Goal: Information Seeking & Learning: Learn about a topic

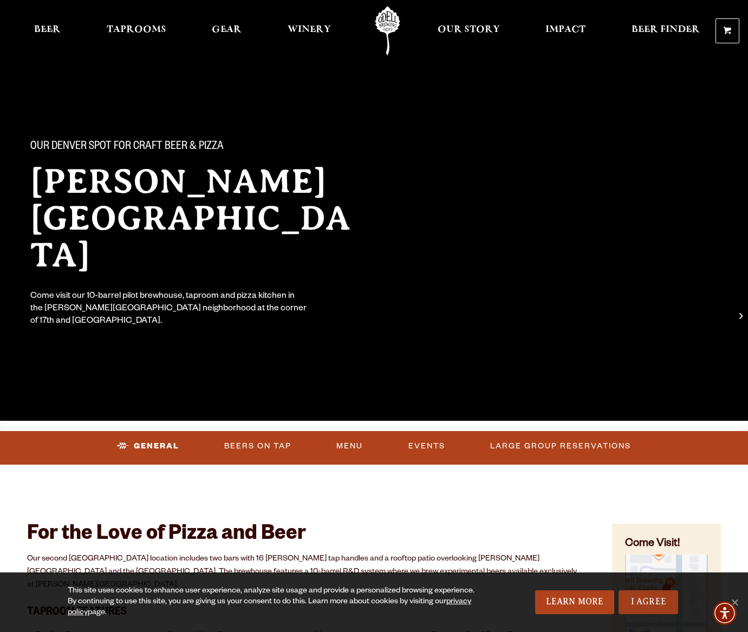
click at [609, 349] on link "I Agree" at bounding box center [649, 603] width 60 height 24
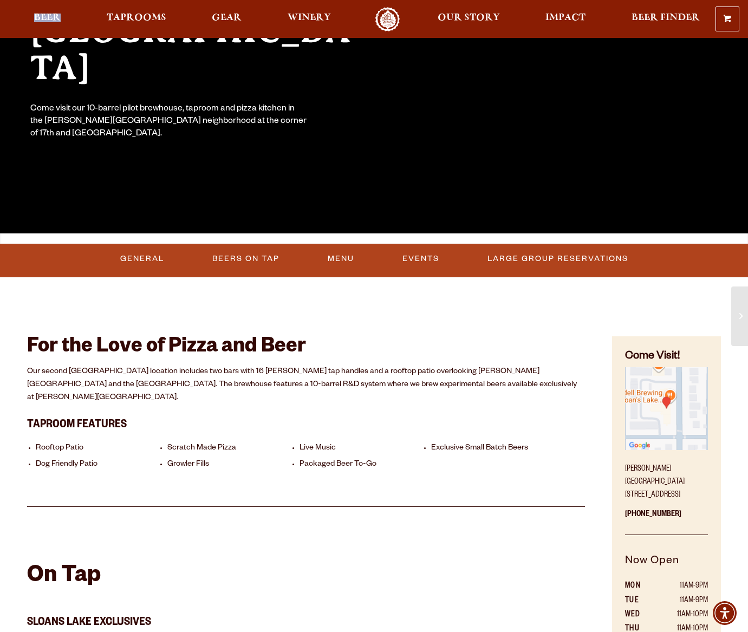
scroll to position [193, 0]
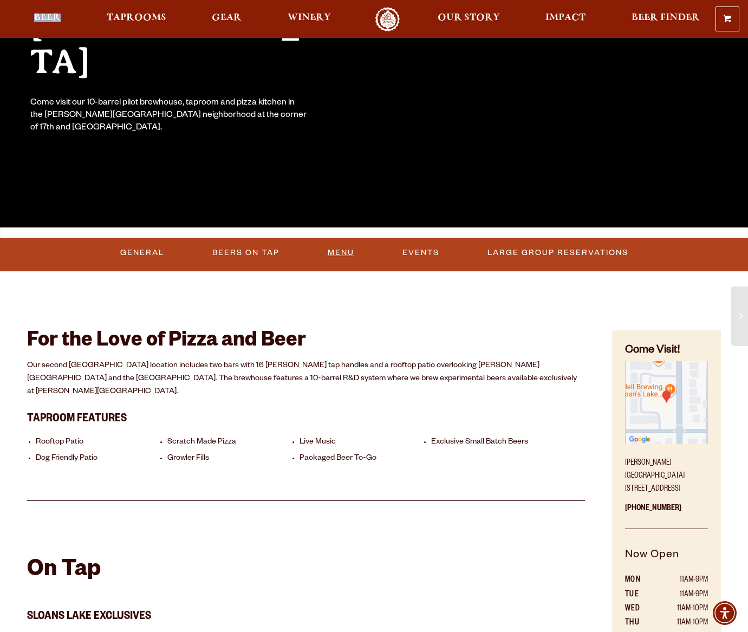
click at [338, 253] on link "Menu" at bounding box center [340, 253] width 35 height 25
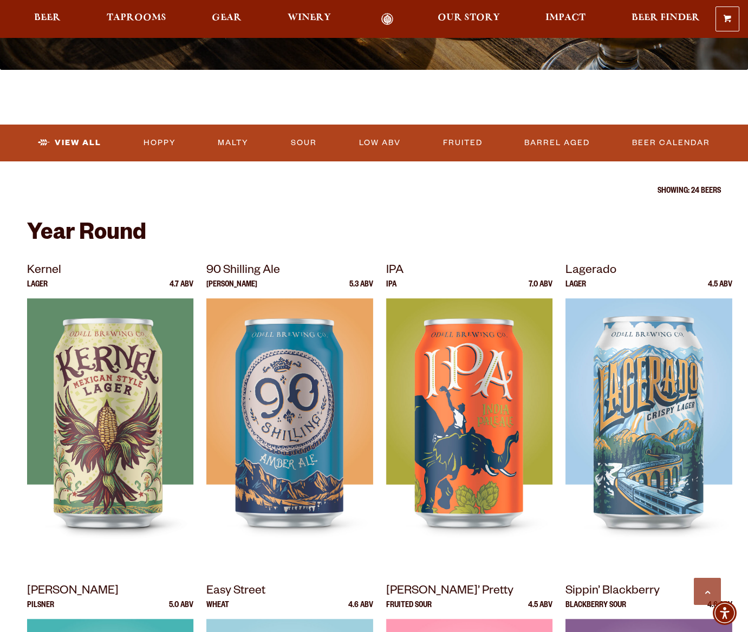
scroll to position [284, 0]
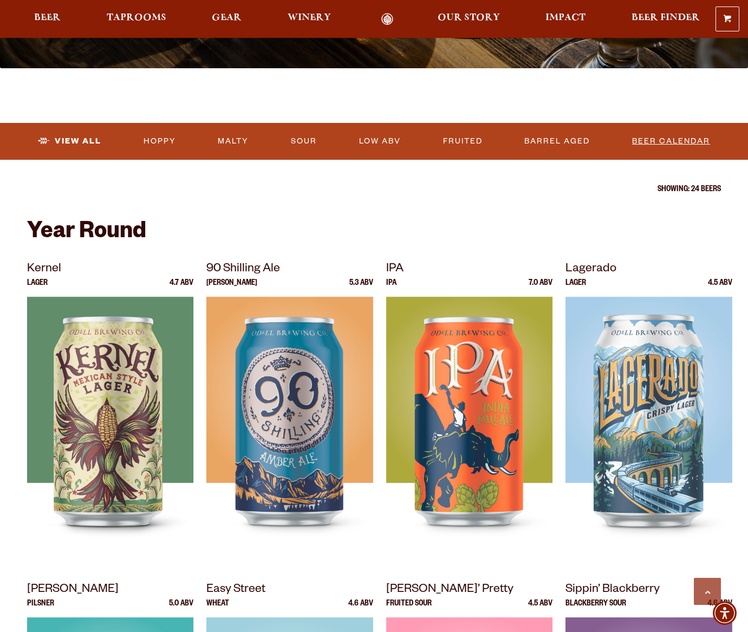
click at [666, 139] on link "Beer Calendar" at bounding box center [671, 141] width 87 height 25
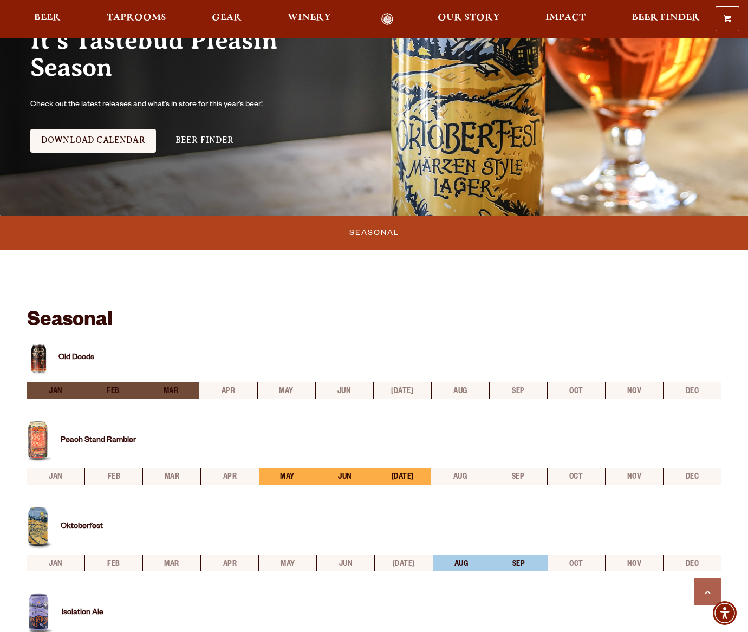
scroll to position [325, 0]
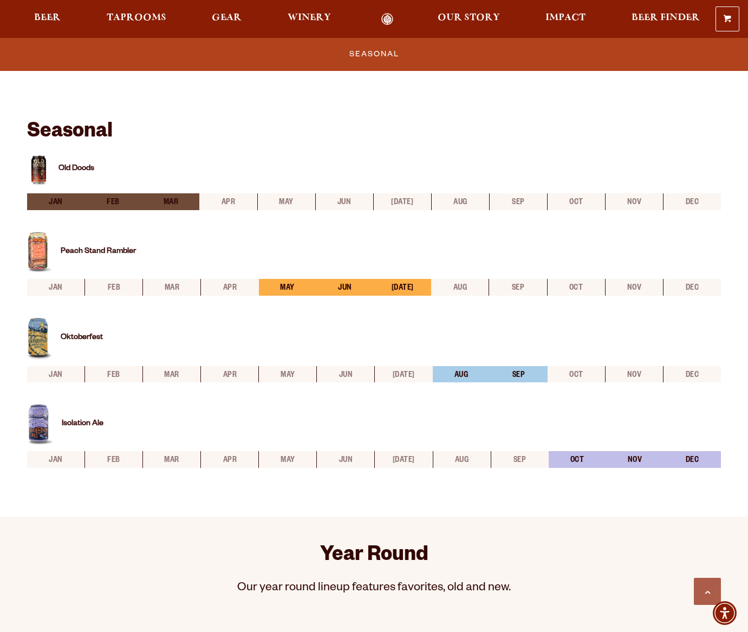
click at [95, 250] on link "Peach Stand Rambler" at bounding box center [98, 252] width 75 height 9
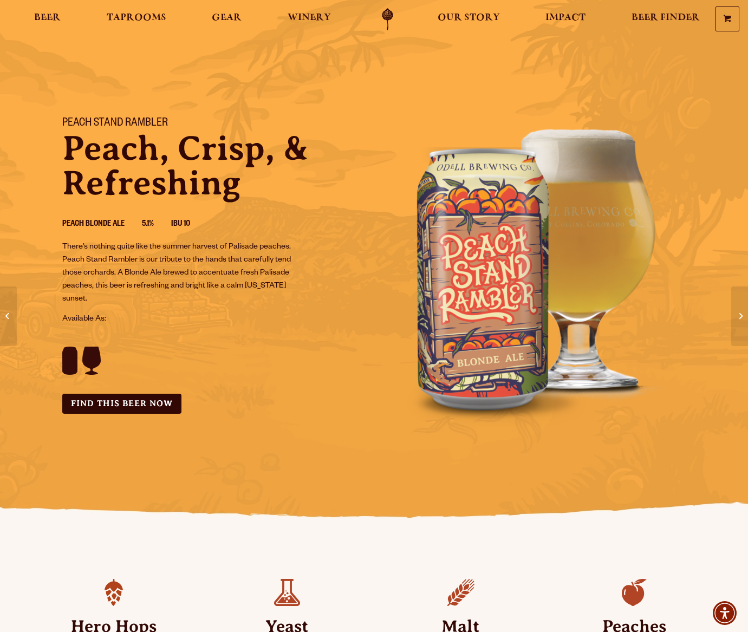
scroll to position [2, 0]
click at [39, 15] on span "Beer" at bounding box center [47, 18] width 27 height 9
